Goal: Book appointment/travel/reservation

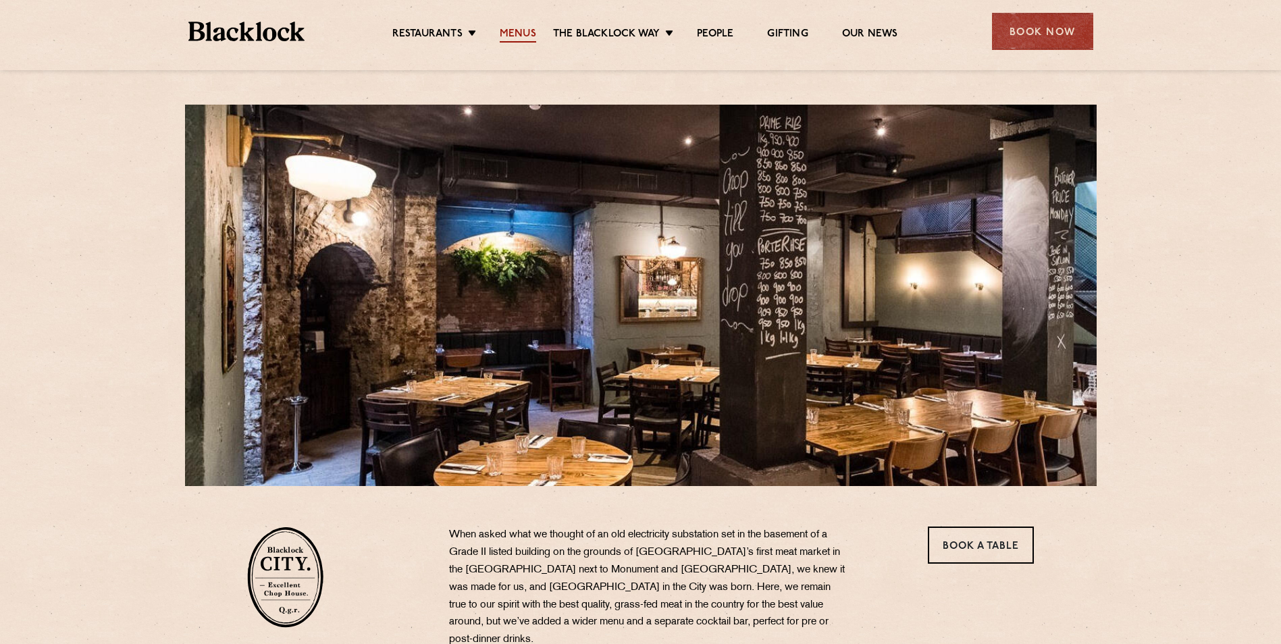
click at [520, 29] on link "Menus" at bounding box center [518, 35] width 36 height 15
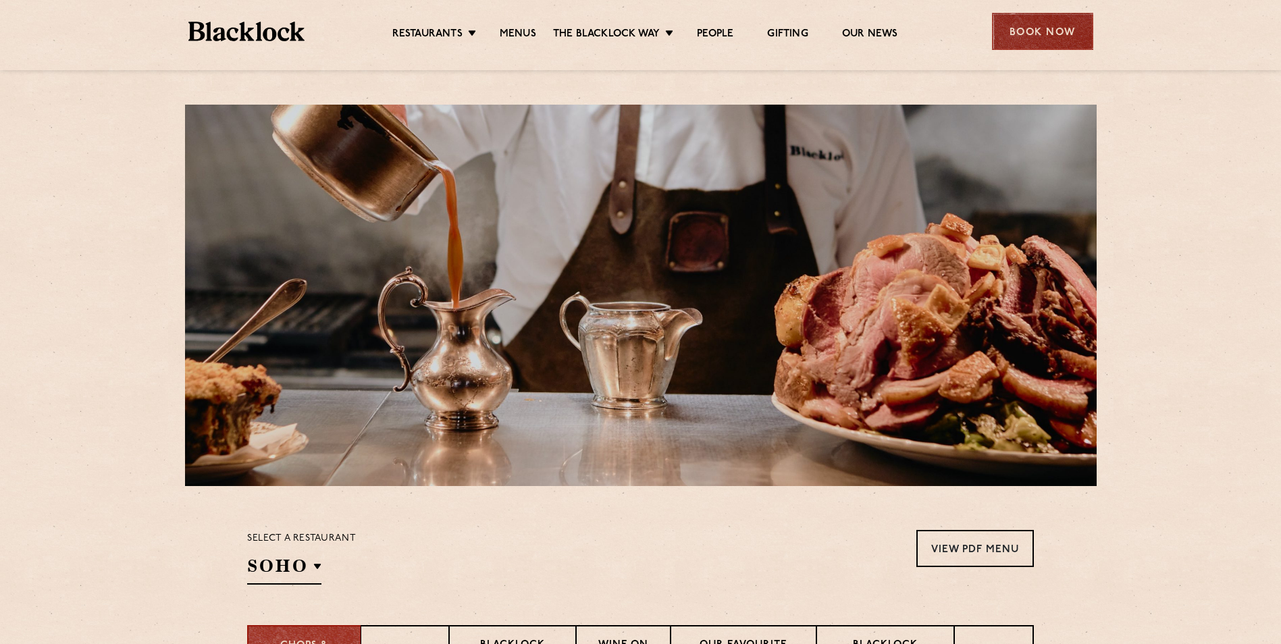
click at [1036, 29] on div "Book Now" at bounding box center [1042, 31] width 101 height 37
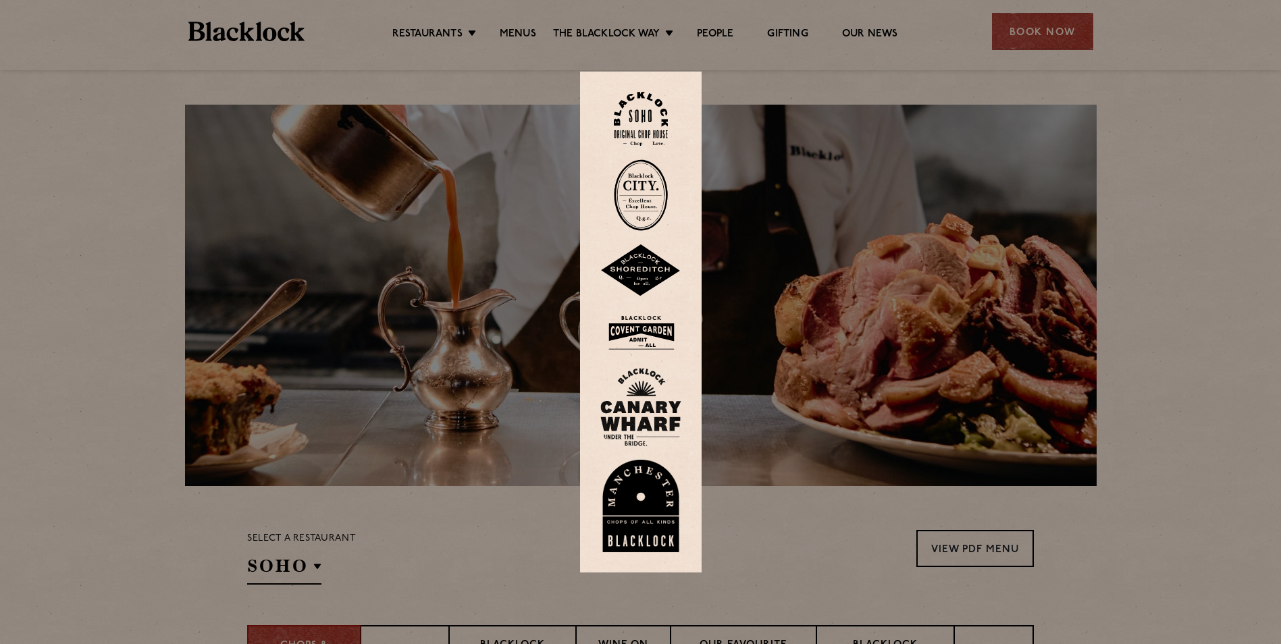
click at [656, 190] on img at bounding box center [641, 195] width 54 height 72
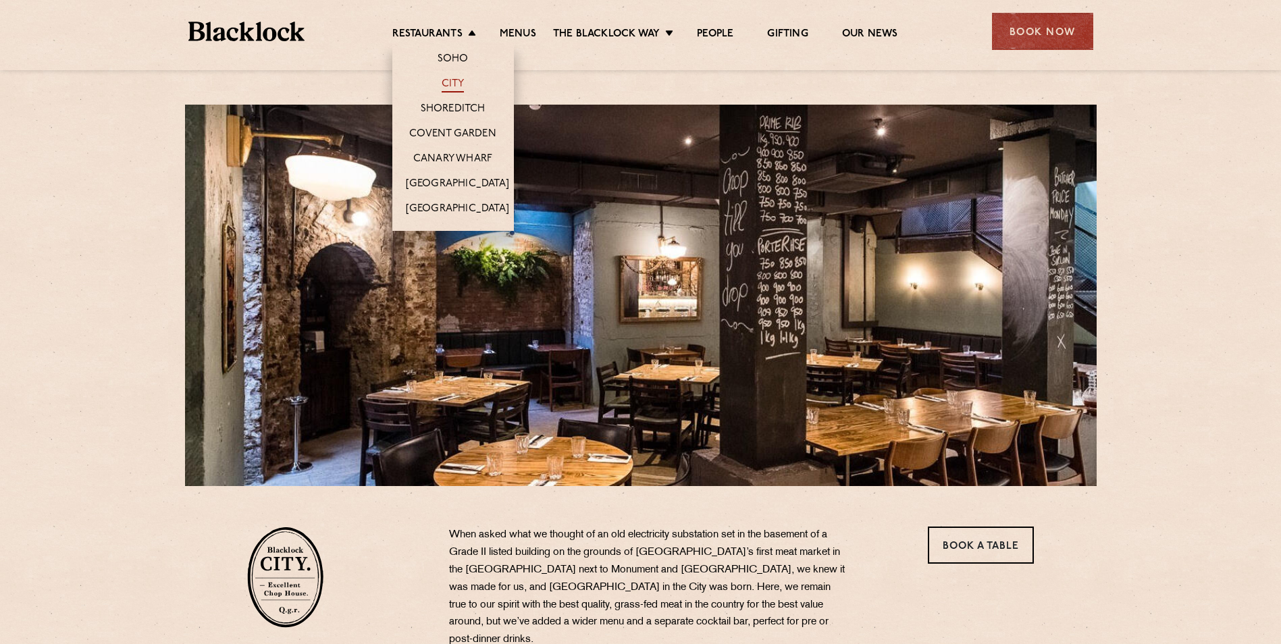
click at [458, 83] on link "City" at bounding box center [452, 85] width 23 height 15
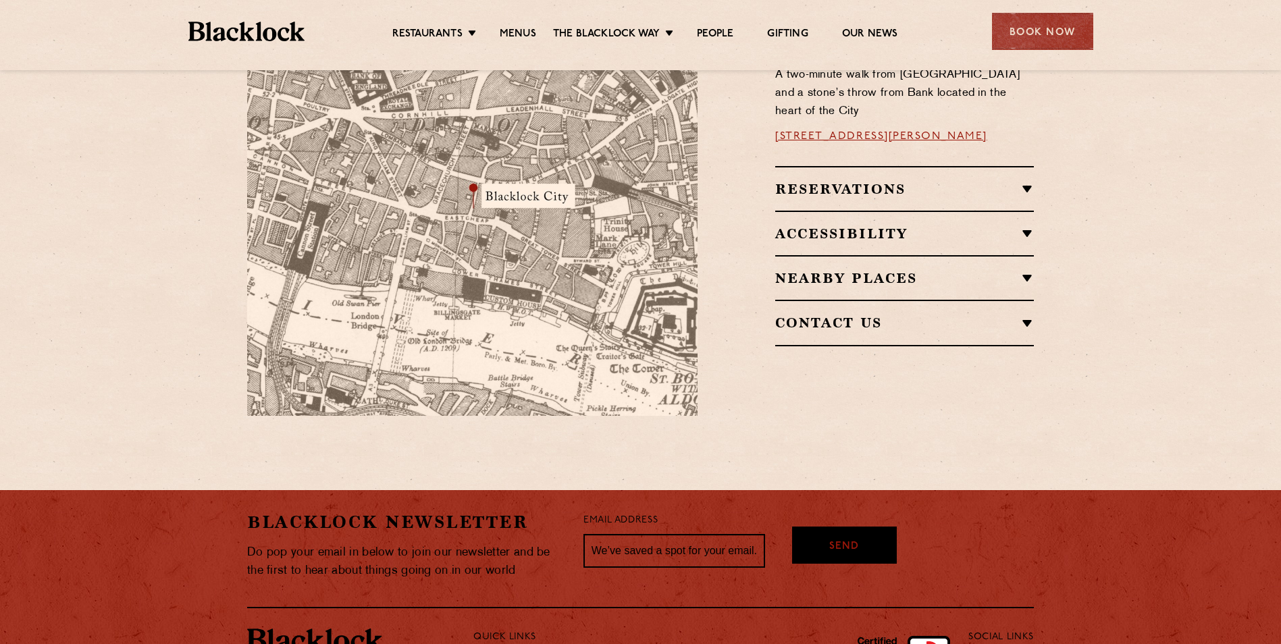
scroll to position [999, 0]
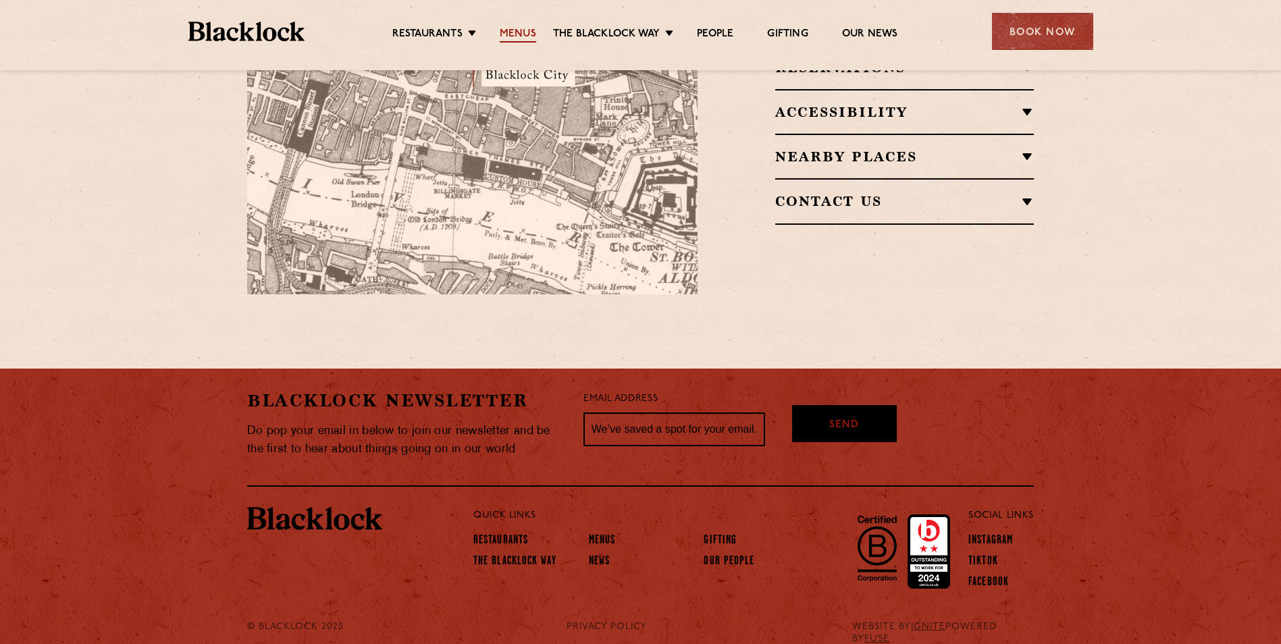
click at [520, 30] on link "Menus" at bounding box center [518, 35] width 36 height 15
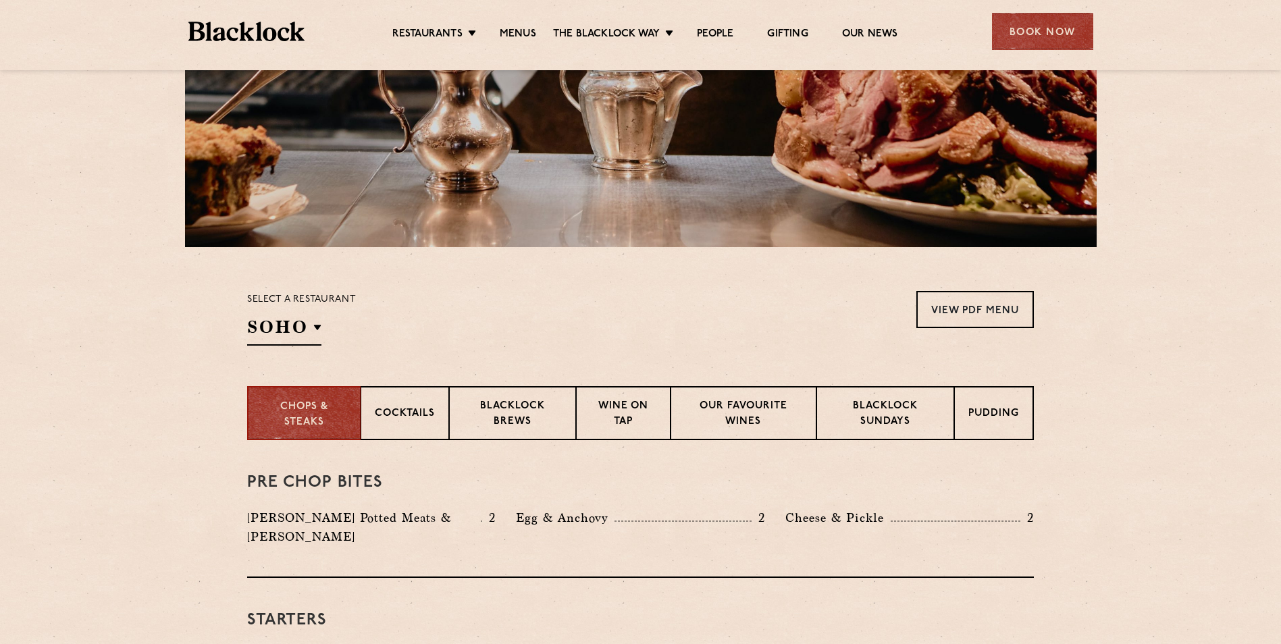
scroll to position [270, 0]
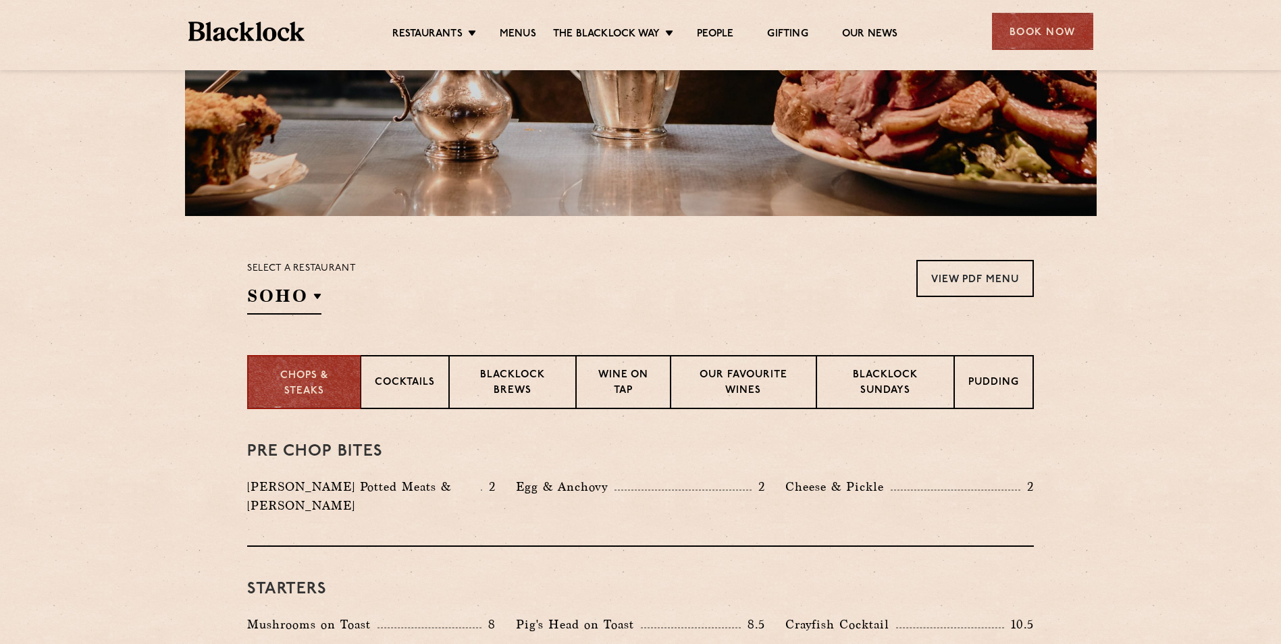
click at [324, 296] on div "Select a restaurant [GEOGRAPHIC_DATA] [GEOGRAPHIC_DATA] [GEOGRAPHIC_DATA] [GEOG…" at bounding box center [301, 287] width 109 height 55
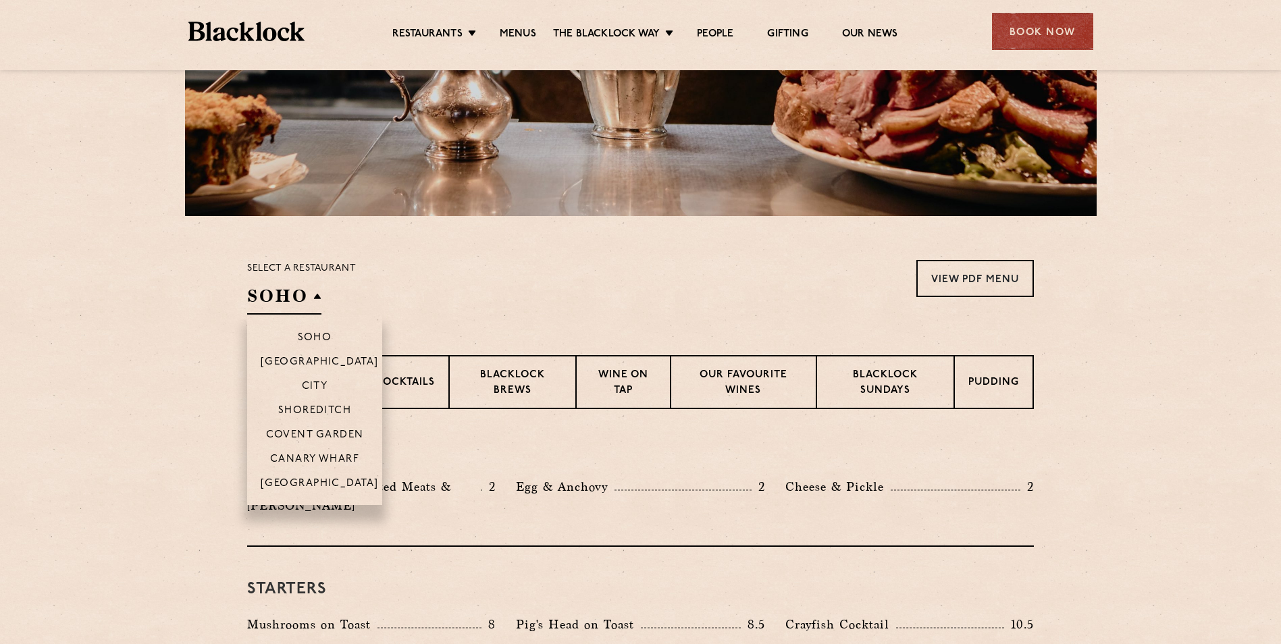
click at [315, 296] on h2 "SOHO" at bounding box center [284, 299] width 74 height 30
click at [321, 390] on p "City" at bounding box center [315, 388] width 26 height 14
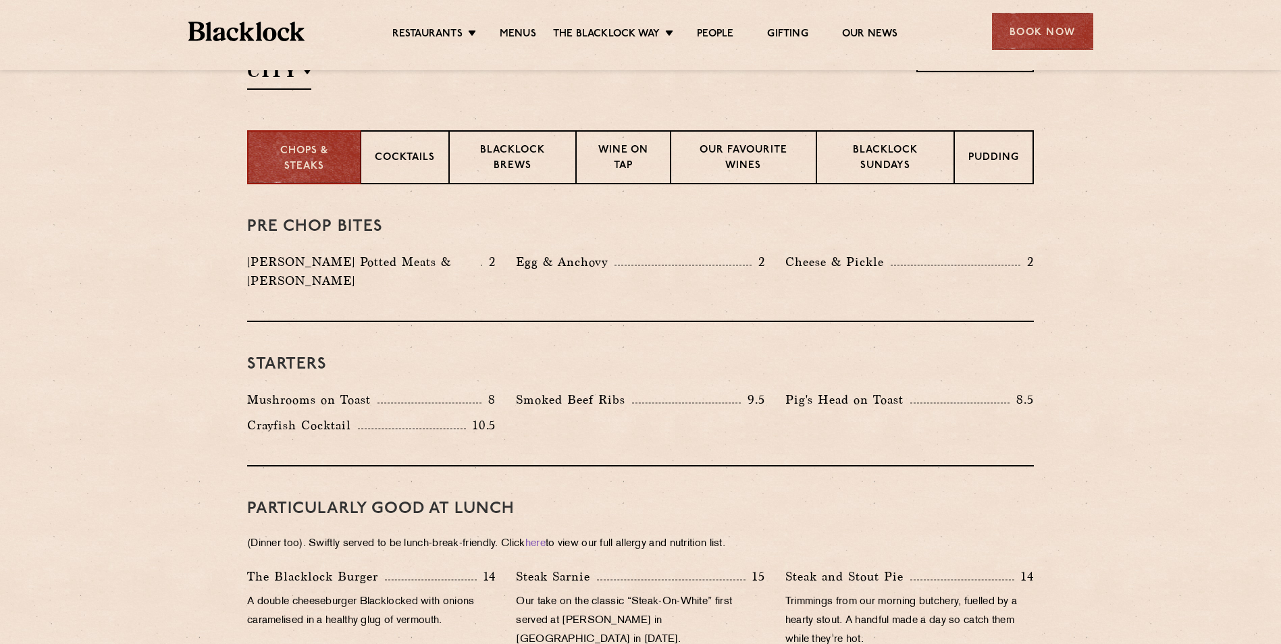
scroll to position [473, 0]
